Goal: Task Accomplishment & Management: Manage account settings

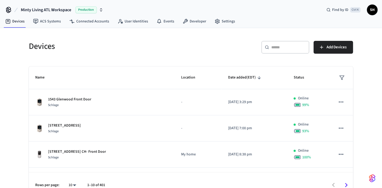
click at [279, 48] on input "text" at bounding box center [288, 47] width 35 height 5
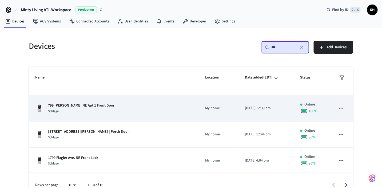
scroll to position [80, 0]
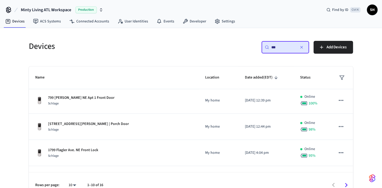
type input "***"
click at [312, 78] on icon "sticky table" at bounding box center [314, 77] width 5 height 5
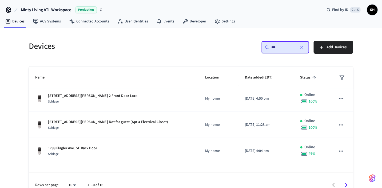
click at [313, 77] on icon "sticky table" at bounding box center [314, 77] width 3 height 3
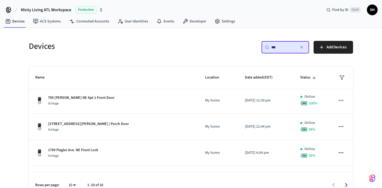
click at [301, 48] on icon "button" at bounding box center [302, 47] width 2 height 2
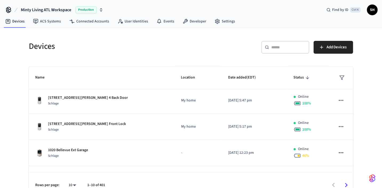
scroll to position [177, 0]
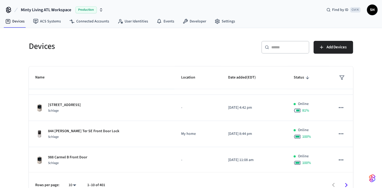
click at [305, 78] on icon "sticky table" at bounding box center [307, 77] width 5 height 5
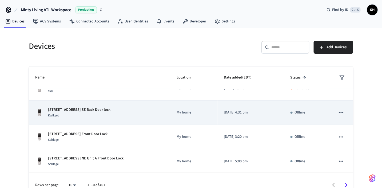
scroll to position [159, 0]
click at [142, 109] on div "[STREET_ADDRESS] SE Back Door lock Kwikset" at bounding box center [99, 112] width 129 height 11
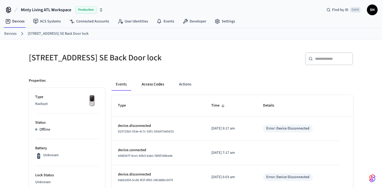
click at [149, 81] on button "Access Codes" at bounding box center [152, 84] width 31 height 13
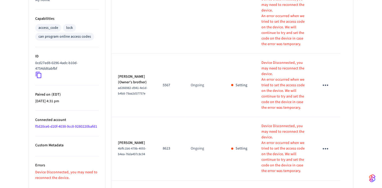
scroll to position [213, 0]
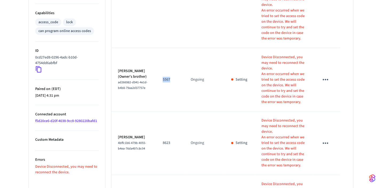
drag, startPoint x: 159, startPoint y: 52, endPoint x: 167, endPoint y: 53, distance: 8.3
click at [167, 77] on p "5567" at bounding box center [170, 80] width 15 height 6
click at [214, 112] on td "Ongoing" at bounding box center [204, 144] width 41 height 64
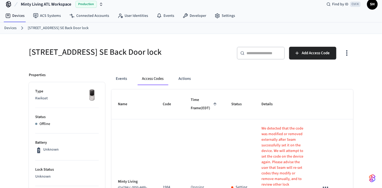
scroll to position [0, 0]
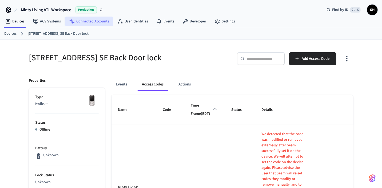
click at [89, 22] on link "Connected Accounts" at bounding box center [89, 22] width 48 height 10
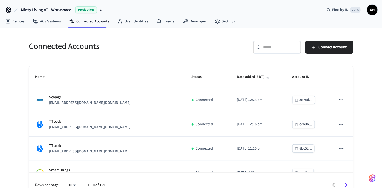
click at [274, 48] on input "text" at bounding box center [280, 47] width 35 height 5
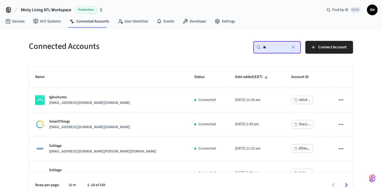
type input "*"
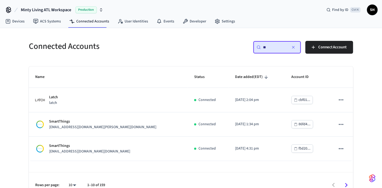
type input "*"
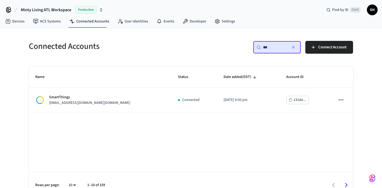
click at [256, 47] on div "​ *** ​" at bounding box center [277, 47] width 48 height 13
drag, startPoint x: 277, startPoint y: 47, endPoint x: 254, endPoint y: 48, distance: 22.7
click at [254, 48] on div "​ *** ​" at bounding box center [277, 47] width 48 height 13
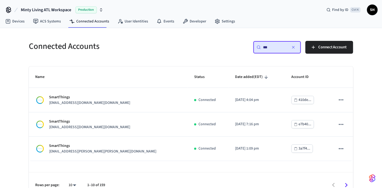
type input "***"
click at [16, 23] on link "Devices" at bounding box center [15, 22] width 28 height 10
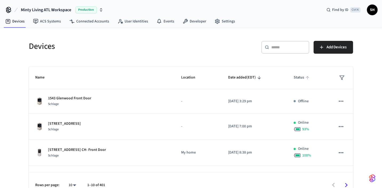
click at [305, 78] on icon "sticky table" at bounding box center [307, 77] width 5 height 5
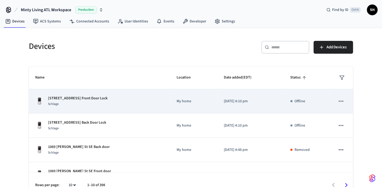
click at [139, 100] on div "[STREET_ADDRESS] Front Door Lock Schlage" at bounding box center [99, 101] width 129 height 11
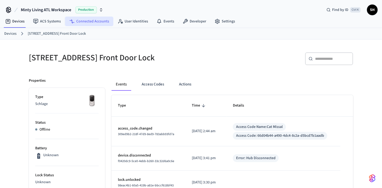
click at [91, 22] on link "Connected Accounts" at bounding box center [89, 22] width 48 height 10
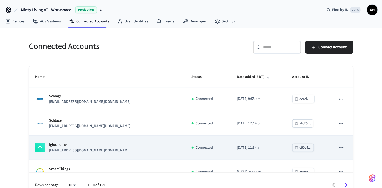
scroll to position [106, 0]
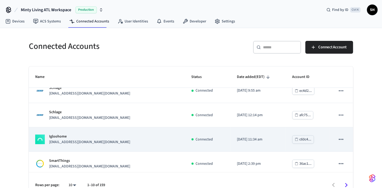
click at [156, 136] on div "Igloohome [EMAIL_ADDRESS][DOMAIN_NAME][DOMAIN_NAME]" at bounding box center [107, 139] width 144 height 11
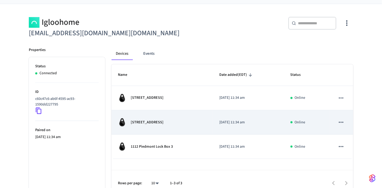
scroll to position [43, 0]
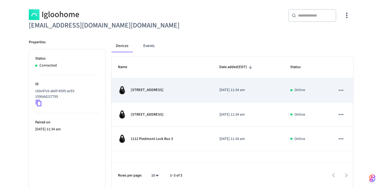
click at [156, 93] on div "[STREET_ADDRESS]" at bounding box center [162, 90] width 89 height 9
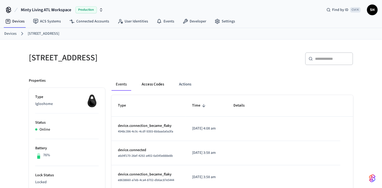
click at [154, 83] on button "Access Codes" at bounding box center [152, 84] width 31 height 13
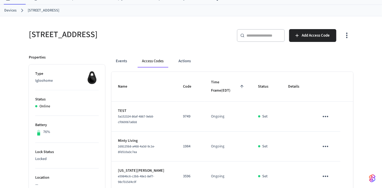
scroll to position [53, 0]
